Goal: Information Seeking & Learning: Check status

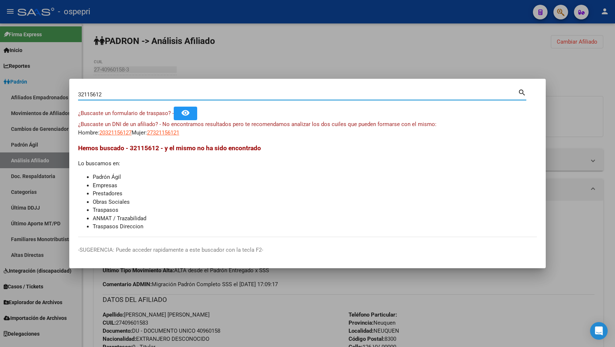
click at [227, 94] on input "32115612" at bounding box center [298, 94] width 440 height 7
paste input "9681048"
type input "39681048"
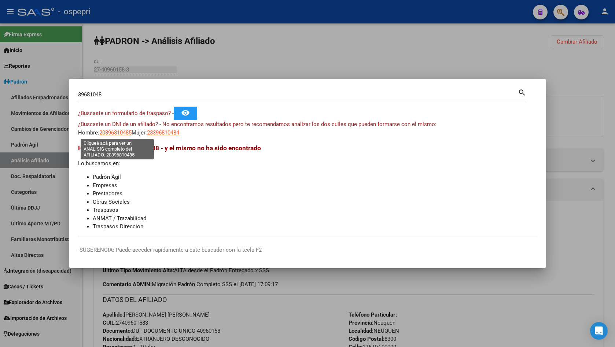
click at [106, 134] on span "20396810485" at bounding box center [115, 132] width 32 height 7
type textarea "20396810485"
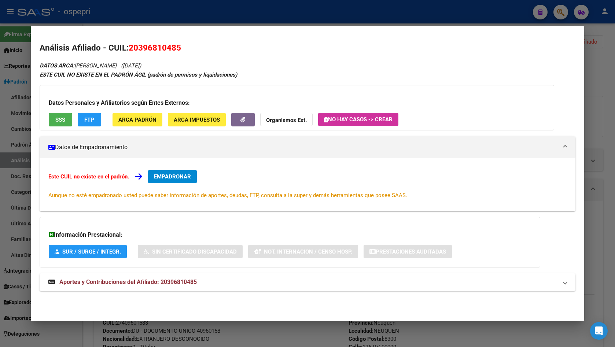
click at [230, 273] on div "DATOS ARCA: [PERSON_NAME] ([DATE]) ESTE CUIL NO EXISTE EN EL PADRÓN ÁGIL (padró…" at bounding box center [308, 180] width 536 height 238
click at [233, 284] on mat-panel-title "Aportes y Contribuciones del Afiliado: 20396810485" at bounding box center [302, 282] width 509 height 9
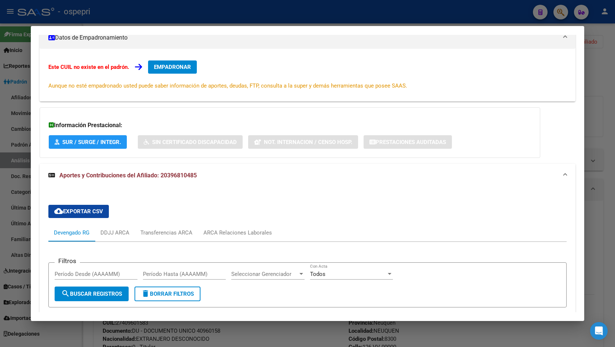
scroll to position [256, 0]
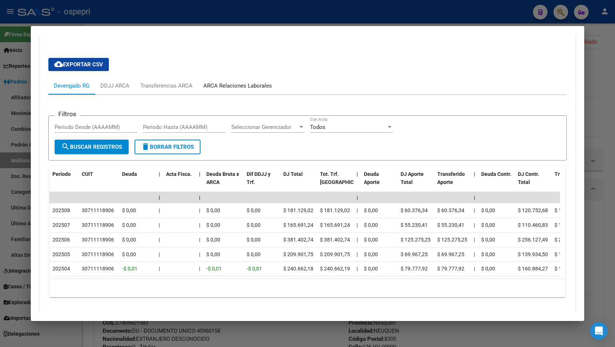
click at [237, 87] on div "ARCA Relaciones Laborales" at bounding box center [237, 86] width 69 height 8
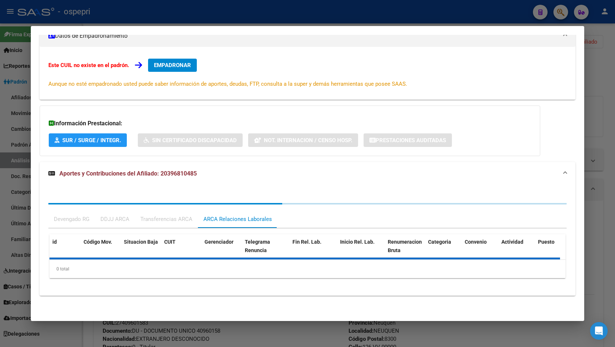
scroll to position [166, 0]
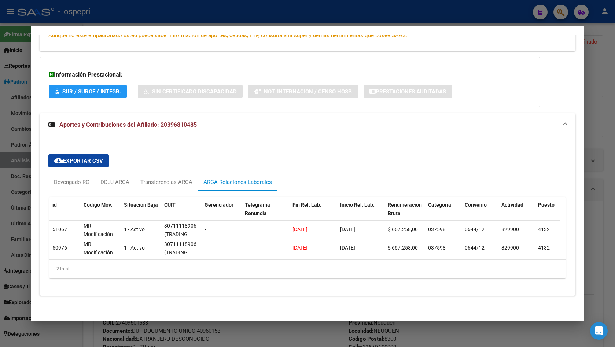
drag, startPoint x: 600, startPoint y: 94, endPoint x: 583, endPoint y: 94, distance: 17.2
click at [595, 94] on div at bounding box center [307, 173] width 615 height 347
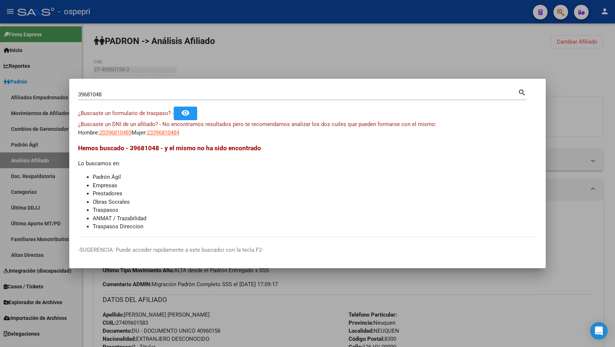
click at [155, 94] on input "39681048" at bounding box center [298, 94] width 440 height 7
paste input "40735432"
type input "40735432"
click at [113, 135] on span "20407354320" at bounding box center [115, 132] width 32 height 7
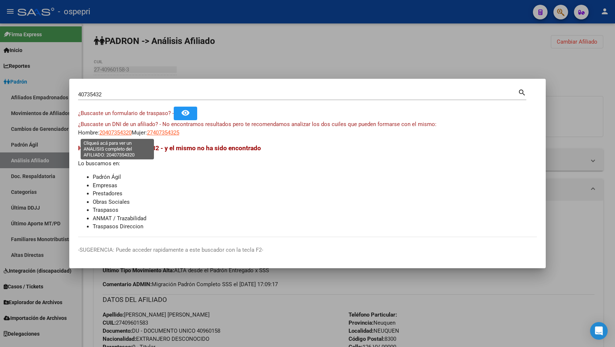
type textarea "20407354320"
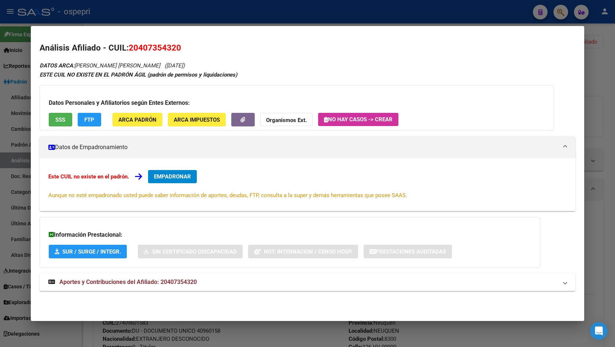
click at [128, 275] on mat-expansion-panel-header "Aportes y Contribuciones del Afiliado: 20407354320" at bounding box center [308, 282] width 536 height 18
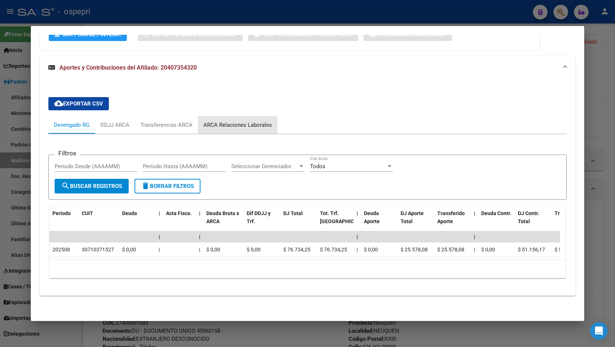
click at [238, 116] on div "ARCA Relaciones Laborales" at bounding box center [237, 125] width 79 height 18
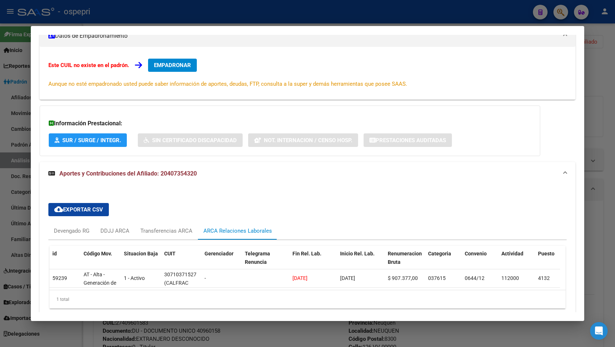
scroll to position [147, 0]
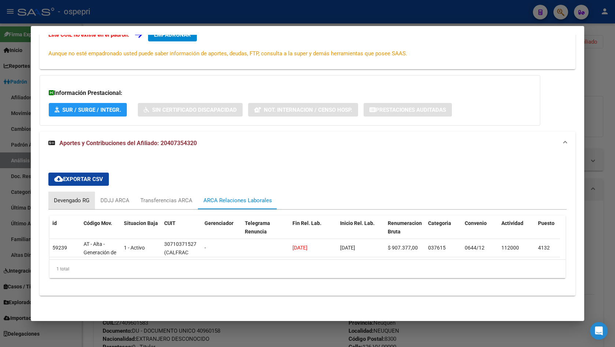
click at [73, 197] on div "Devengado RG" at bounding box center [72, 200] width 36 height 8
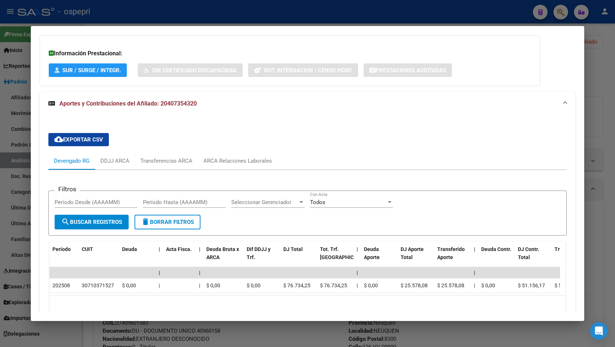
scroll to position [223, 0]
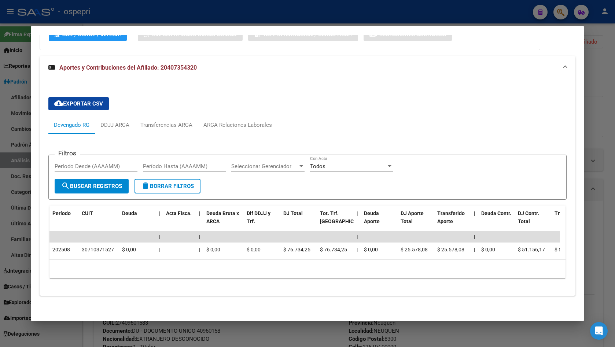
drag, startPoint x: 162, startPoint y: 62, endPoint x: 194, endPoint y: 64, distance: 31.9
click at [194, 64] on span "Aportes y Contribuciones del Afiliado: 20407354320" at bounding box center [127, 67] width 137 height 7
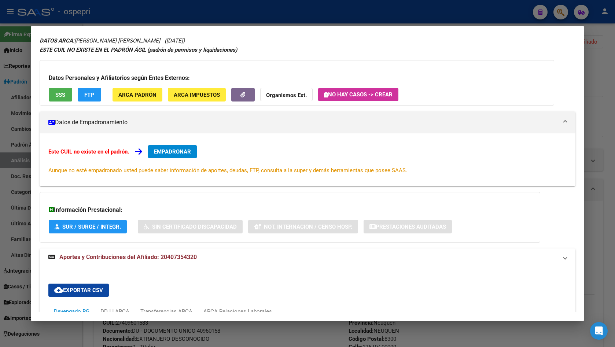
scroll to position [0, 0]
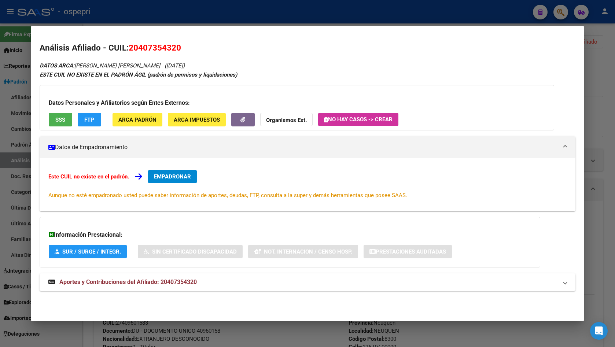
click at [165, 45] on span "20407354320" at bounding box center [155, 48] width 52 height 10
drag, startPoint x: 178, startPoint y: 46, endPoint x: 144, endPoint y: 47, distance: 34.4
click at [144, 47] on span "20407354320" at bounding box center [155, 48] width 52 height 10
drag, startPoint x: 180, startPoint y: 47, endPoint x: 130, endPoint y: 46, distance: 49.1
click at [130, 46] on span "20407354320" at bounding box center [155, 48] width 52 height 10
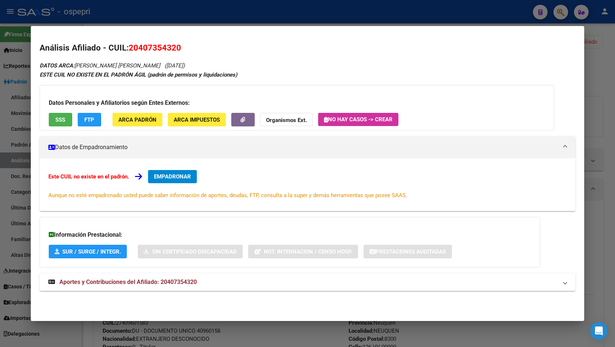
copy span "20407354320"
